Goal: Task Accomplishment & Management: Manage account settings

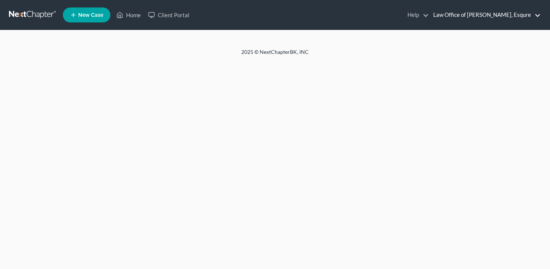
click at [511, 18] on link "Law Office of [PERSON_NAME], Esqure" at bounding box center [484, 14] width 111 height 13
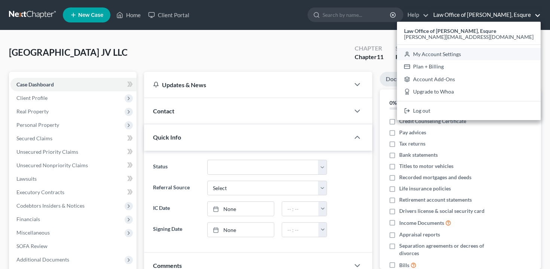
click at [475, 52] on link "My Account Settings" at bounding box center [469, 54] width 144 height 13
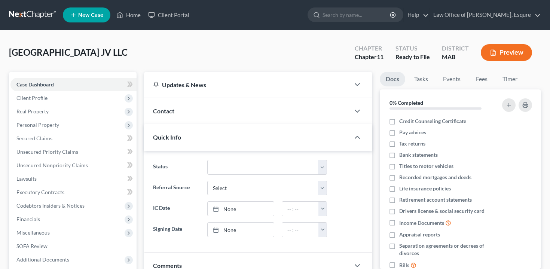
select select "24"
select select "22"
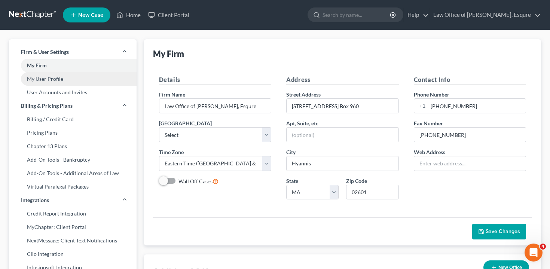
click at [62, 80] on link "My User Profile" at bounding box center [72, 78] width 127 height 13
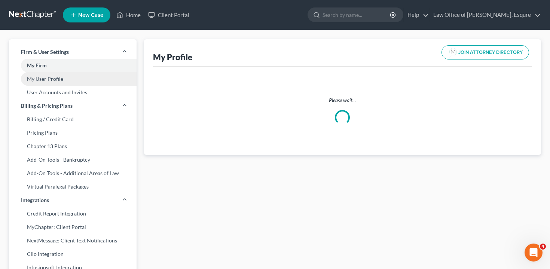
select select "22"
select select "39"
select select "attorney"
select select "1"
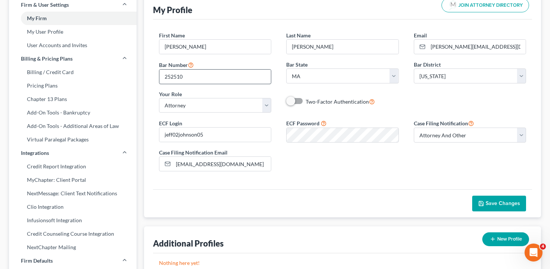
scroll to position [65, 0]
